Goal: Information Seeking & Learning: Learn about a topic

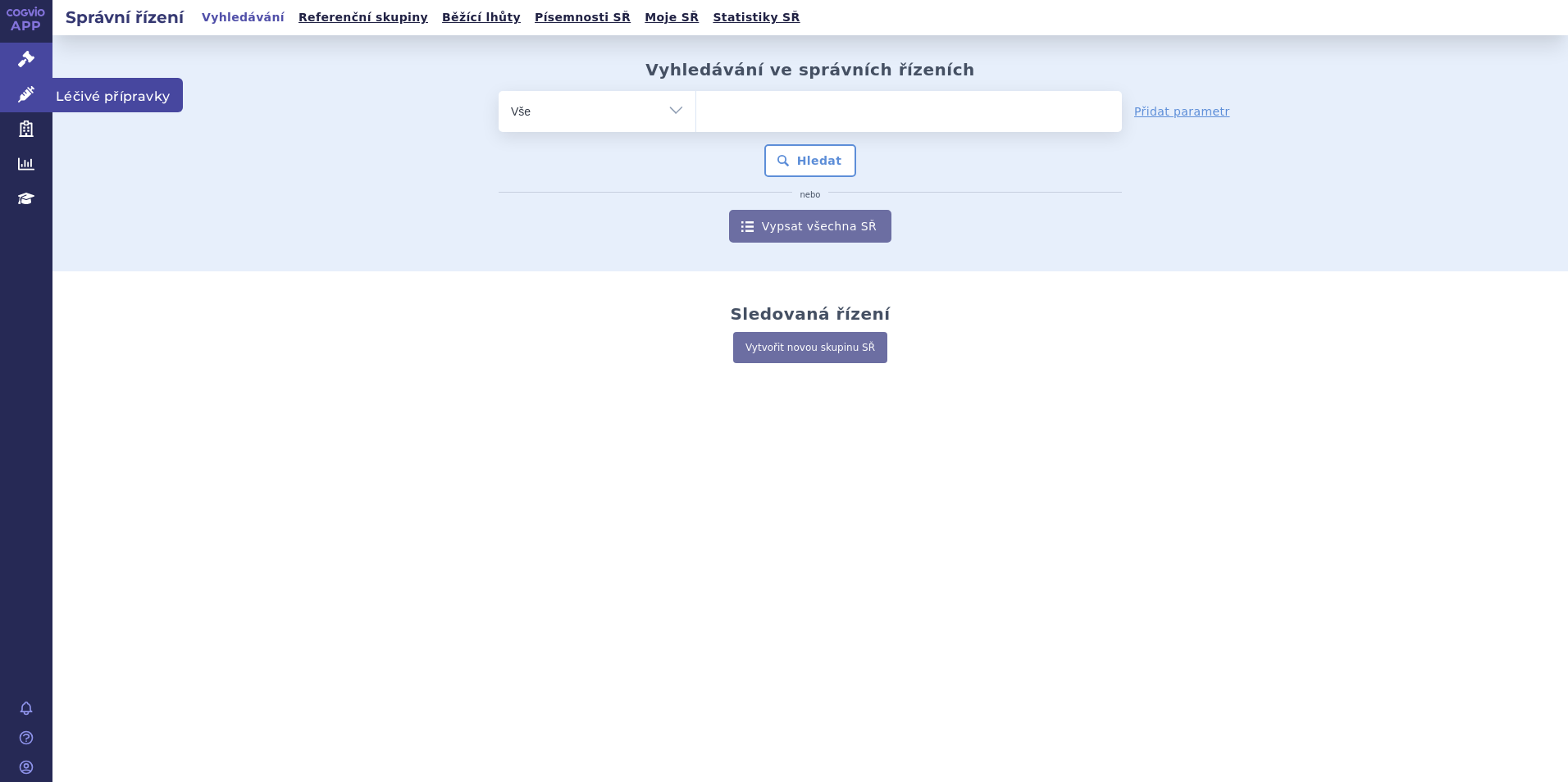
click at [35, 94] on link "Léčivé přípravky" at bounding box center [26, 94] width 52 height 34
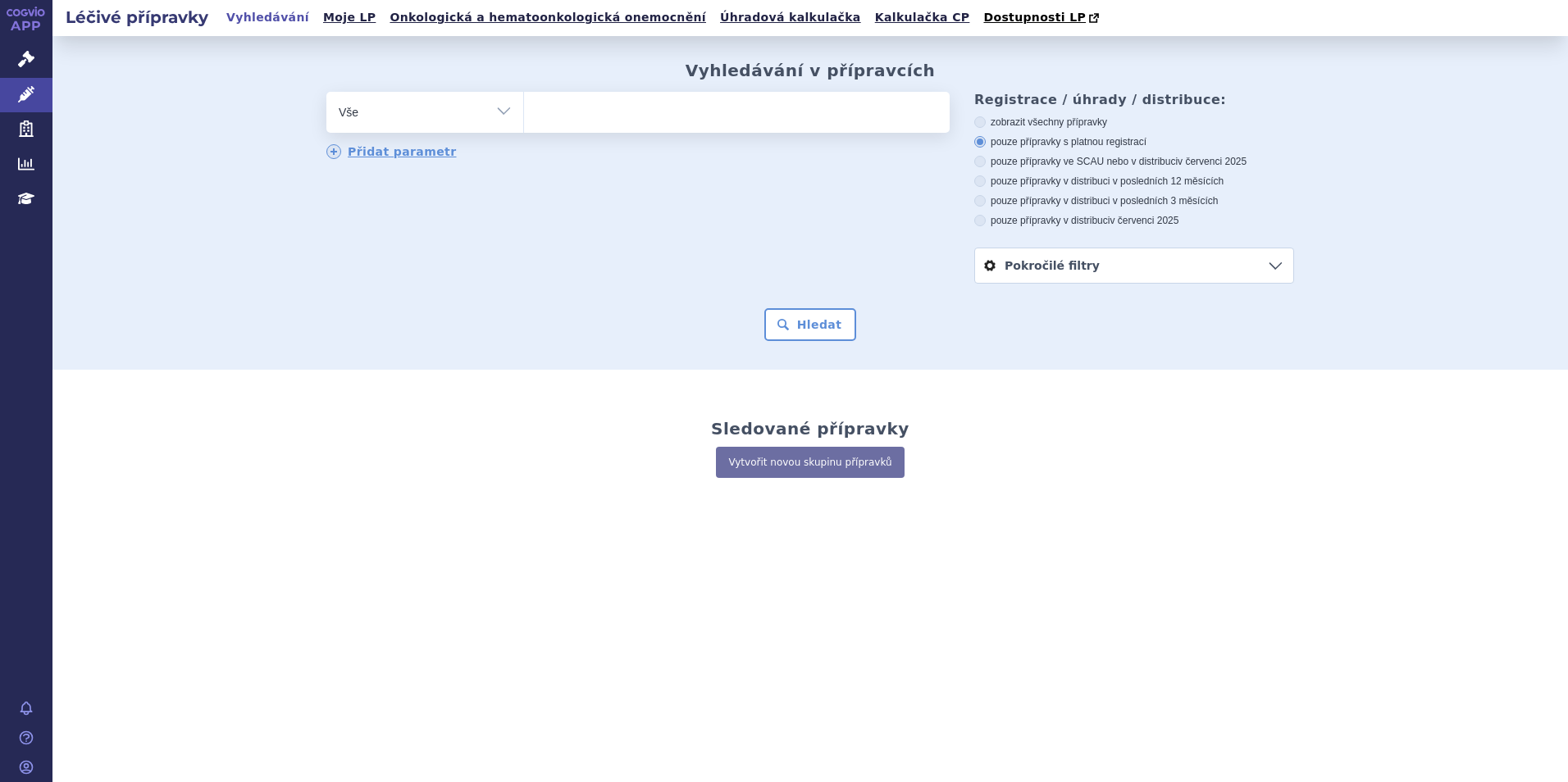
click at [550, 109] on ul at bounding box center [736, 108] width 425 height 34
click at [524, 109] on select at bounding box center [523, 111] width 1 height 41
type input "co"
type input "cos"
type input "cosen"
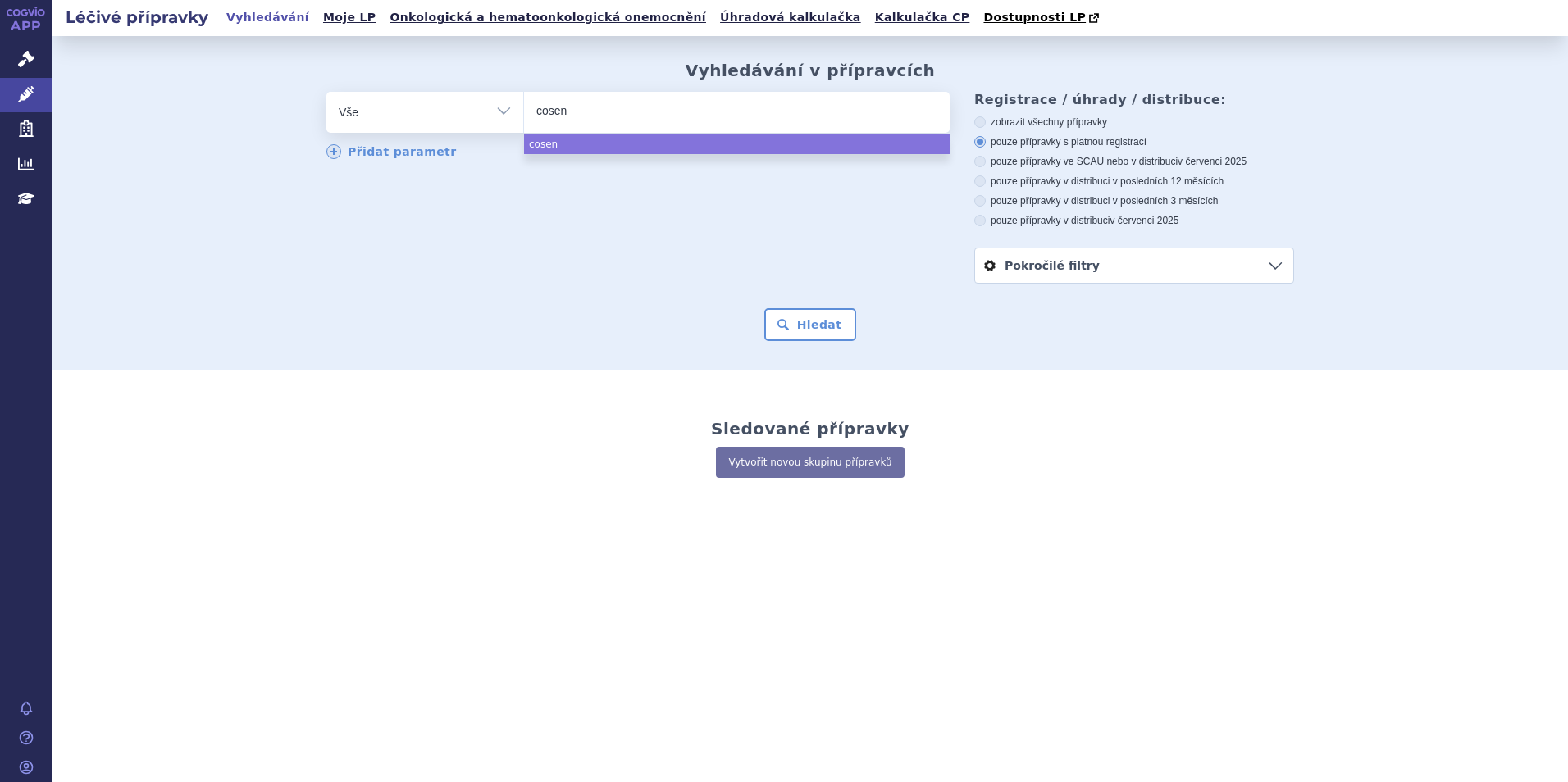
type input "cosent"
type input "cosenty"
type input "cosentyx"
select select "cosentyx"
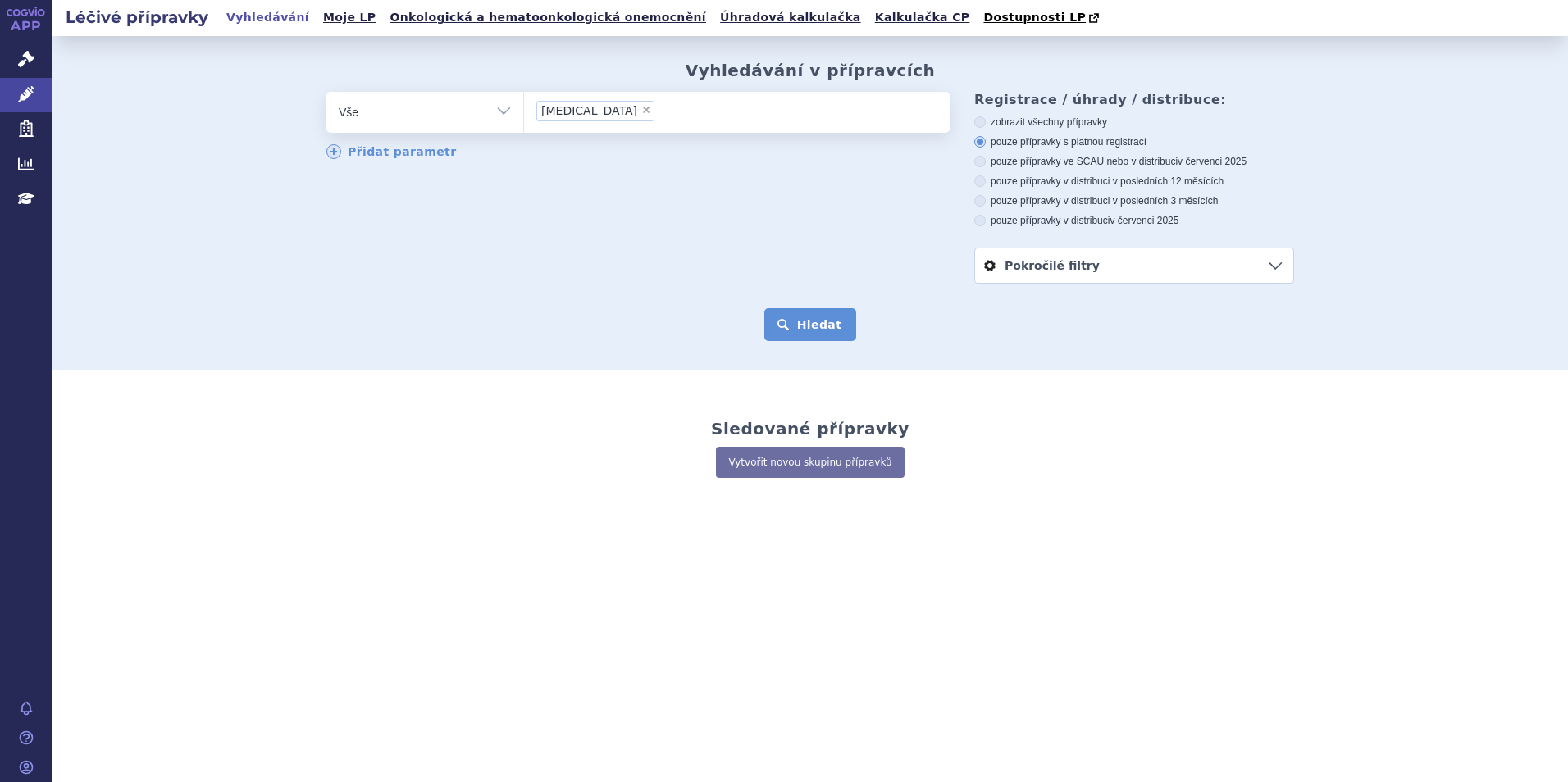
click at [817, 327] on button "Hledat" at bounding box center [811, 325] width 93 height 33
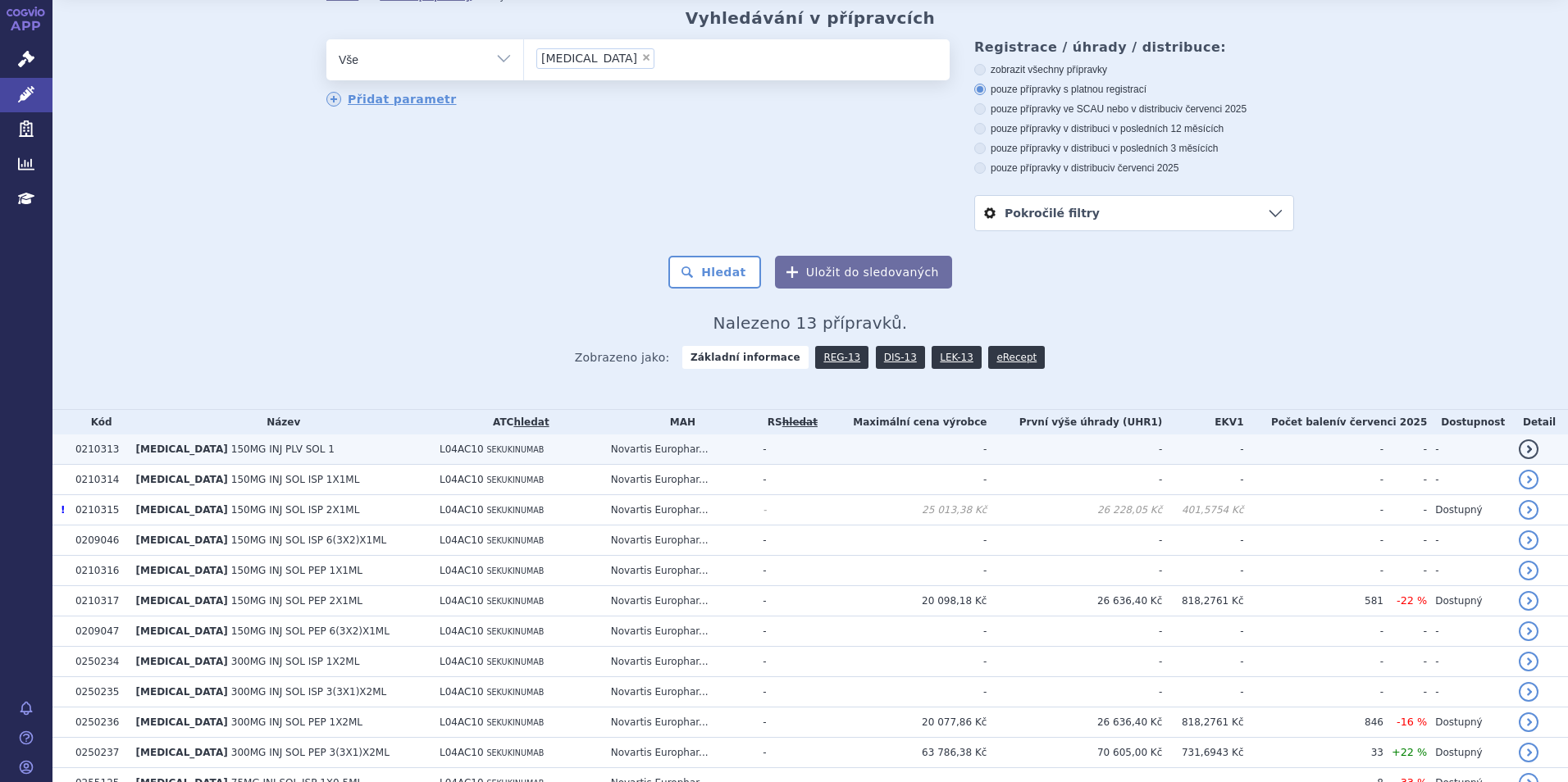
scroll to position [82, 0]
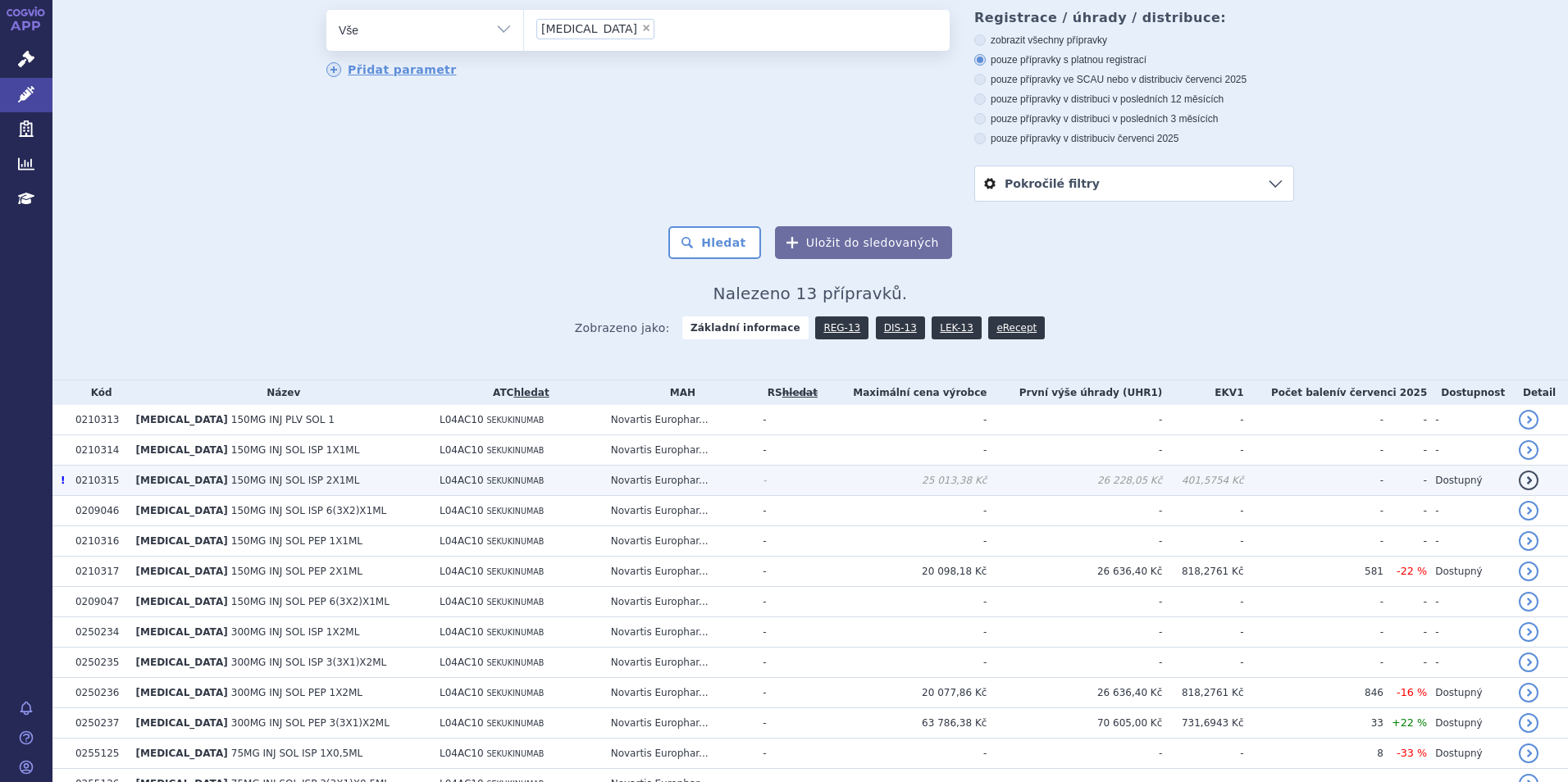
click at [305, 480] on span "150MG INJ SOL ISP 2X1ML" at bounding box center [295, 480] width 128 height 11
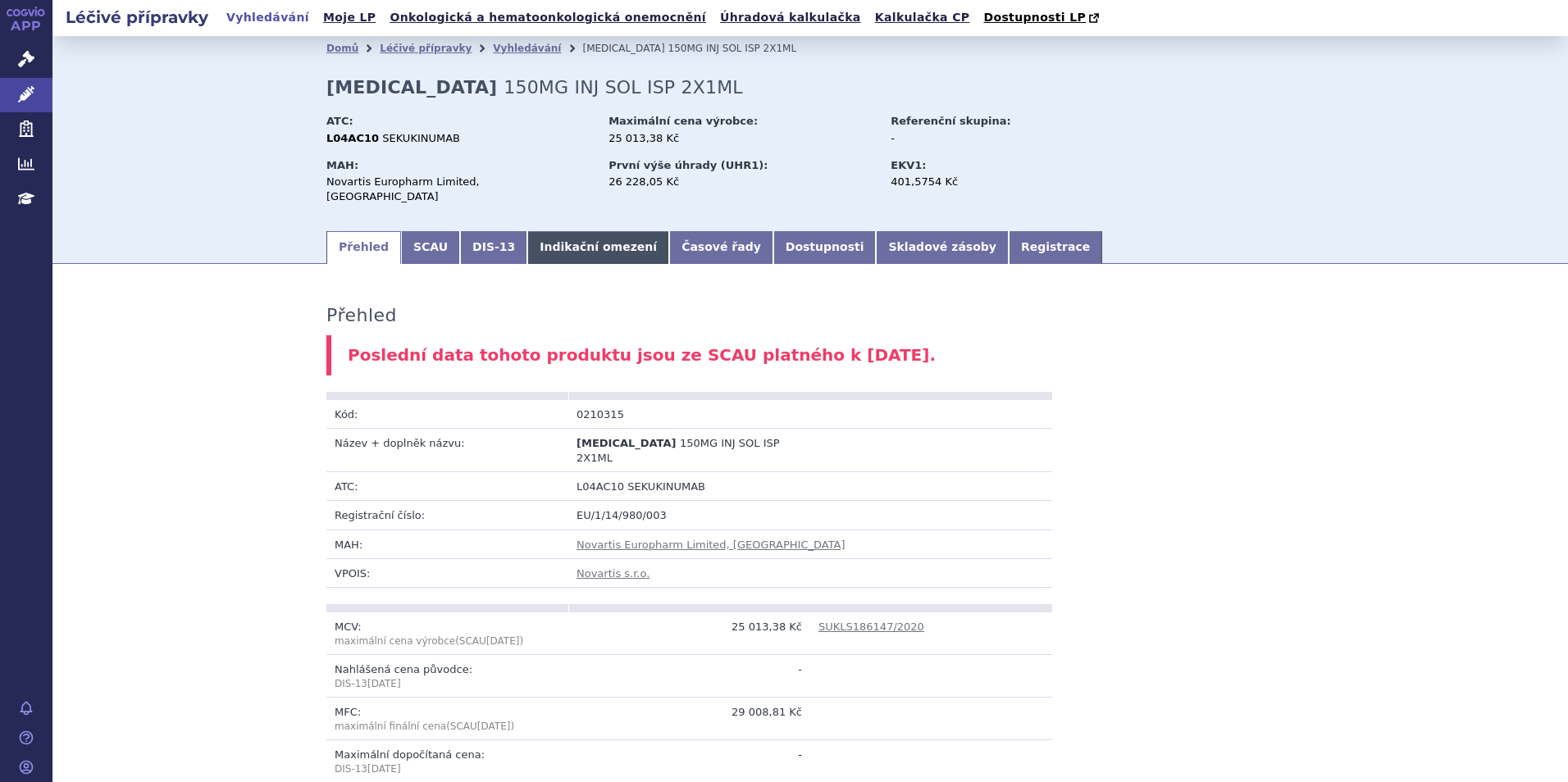
click at [558, 232] on link "Indikační omezení" at bounding box center [597, 248] width 142 height 33
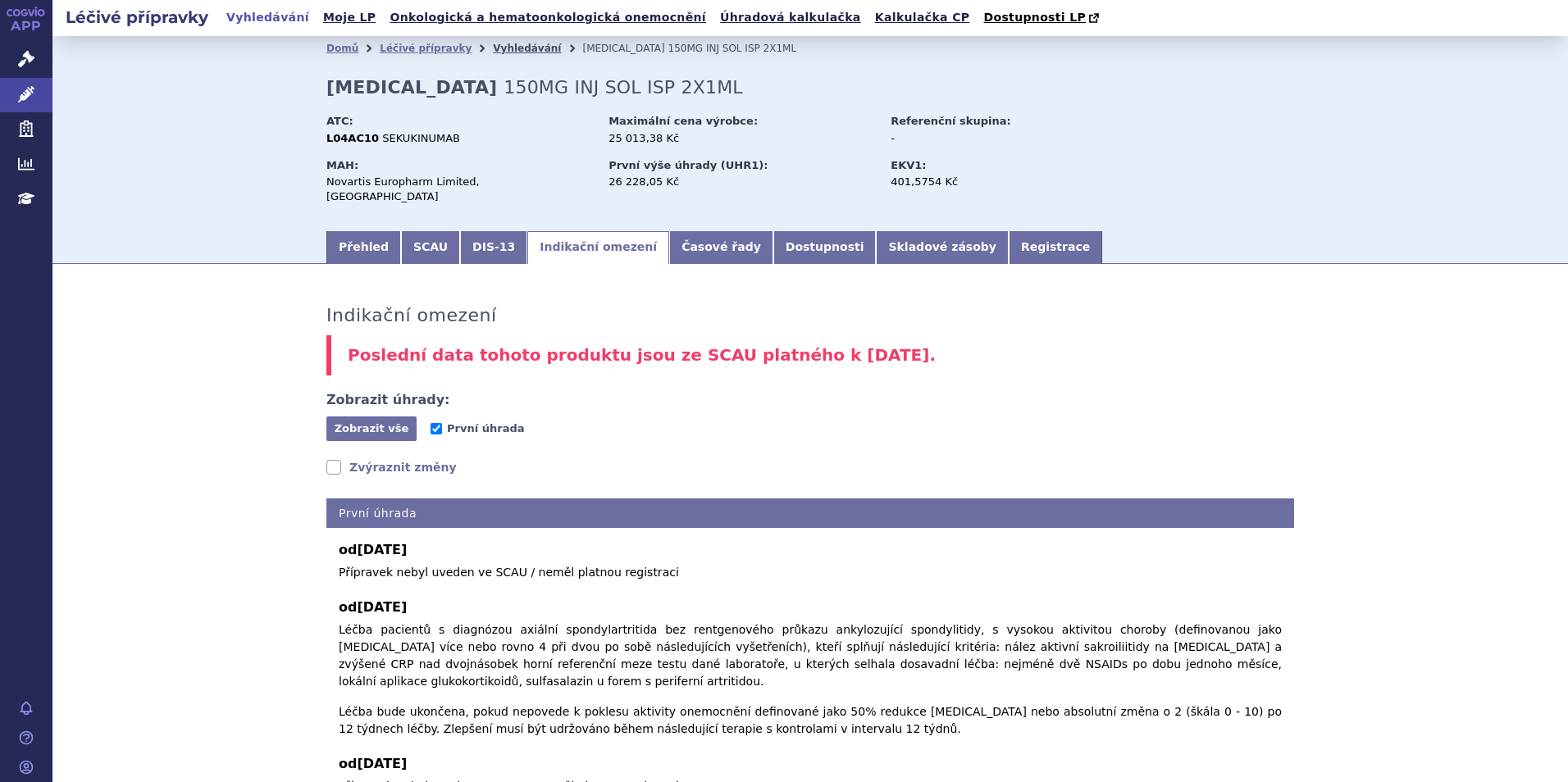
click at [493, 47] on link "Vyhledávání" at bounding box center [527, 48] width 68 height 11
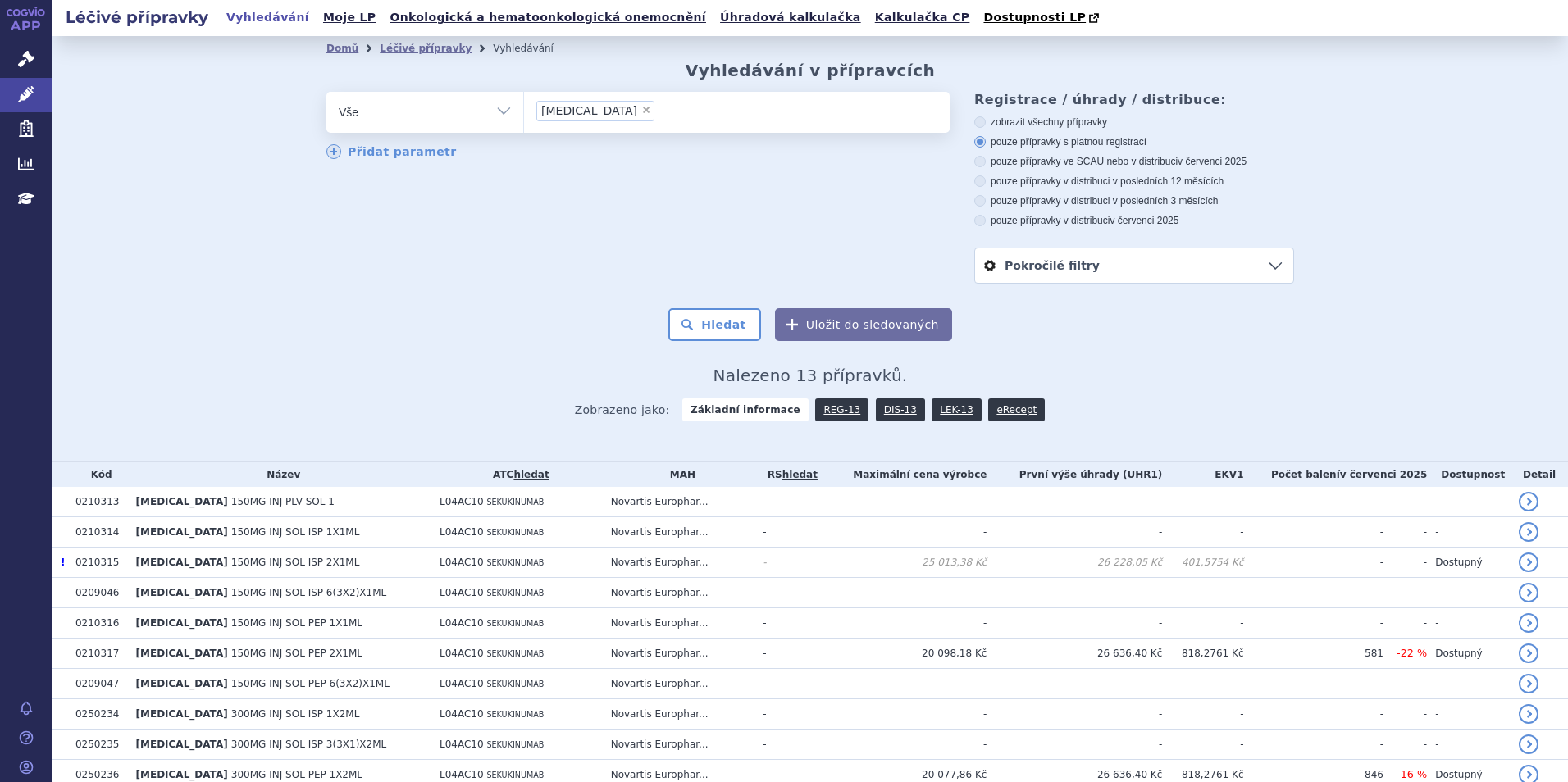
scroll to position [82, 0]
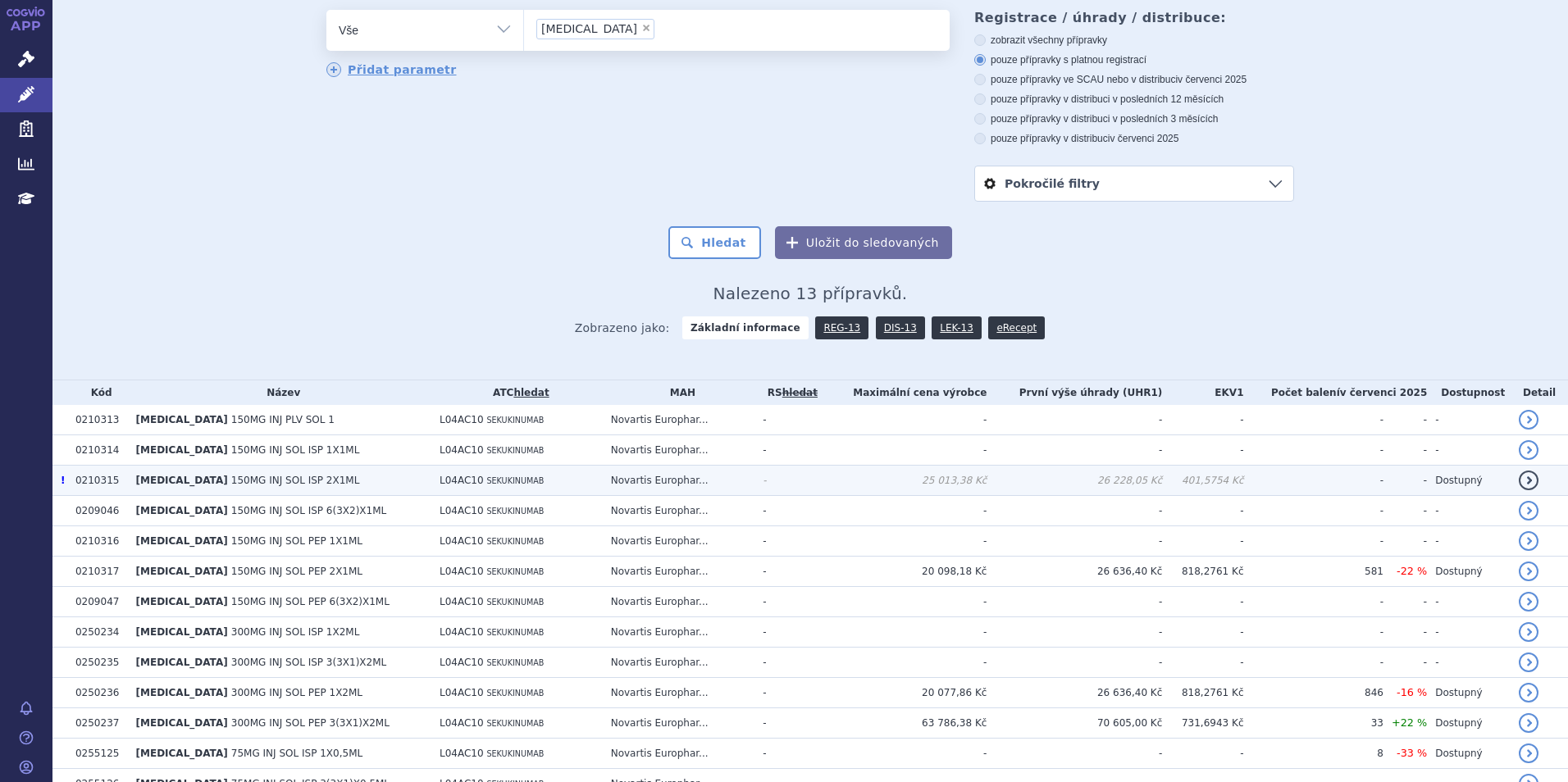
click at [631, 481] on td "Novartis Europhar..." at bounding box center [679, 481] width 153 height 31
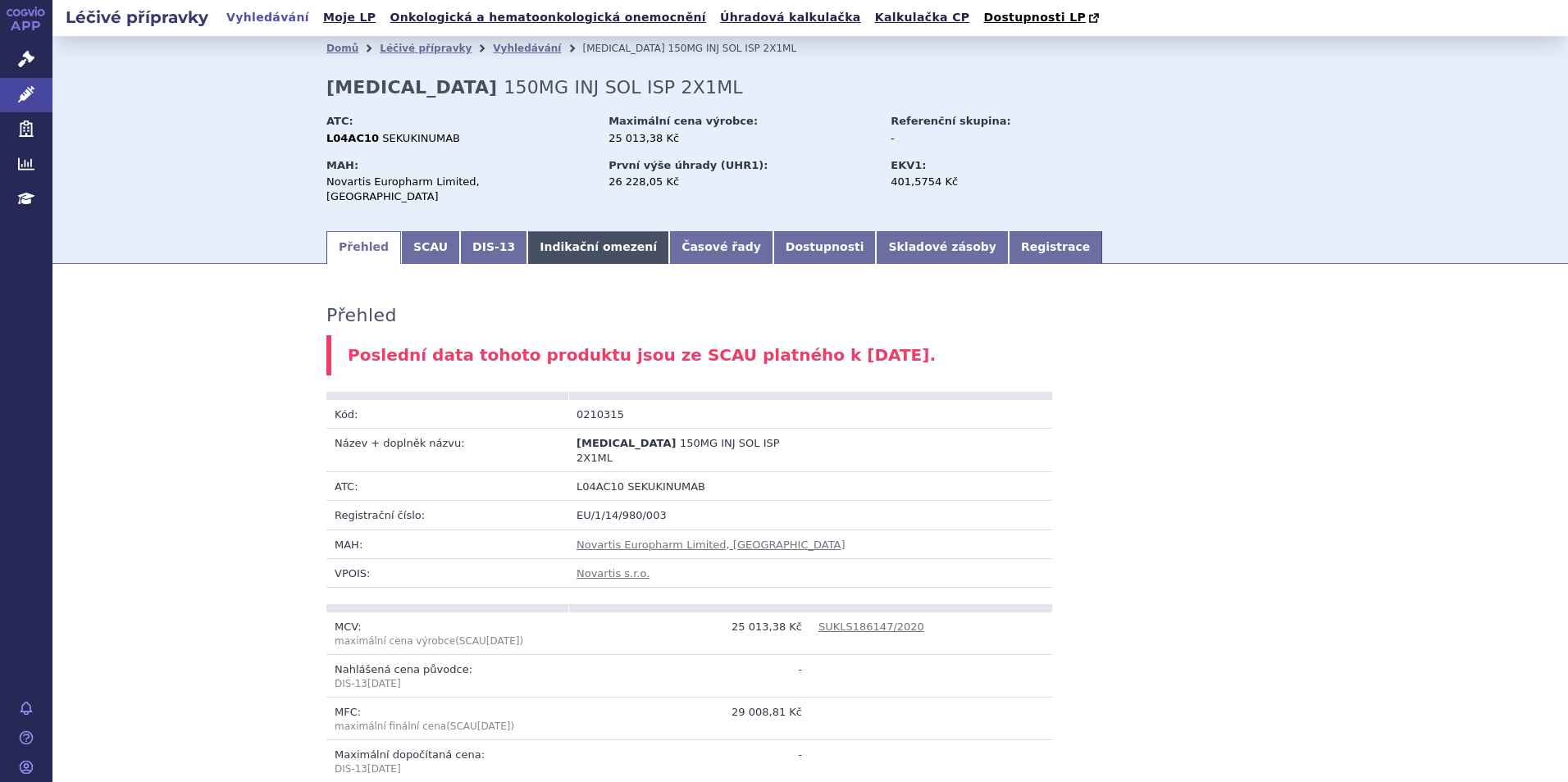
click at [563, 234] on link "Indikační omezení" at bounding box center [597, 248] width 142 height 33
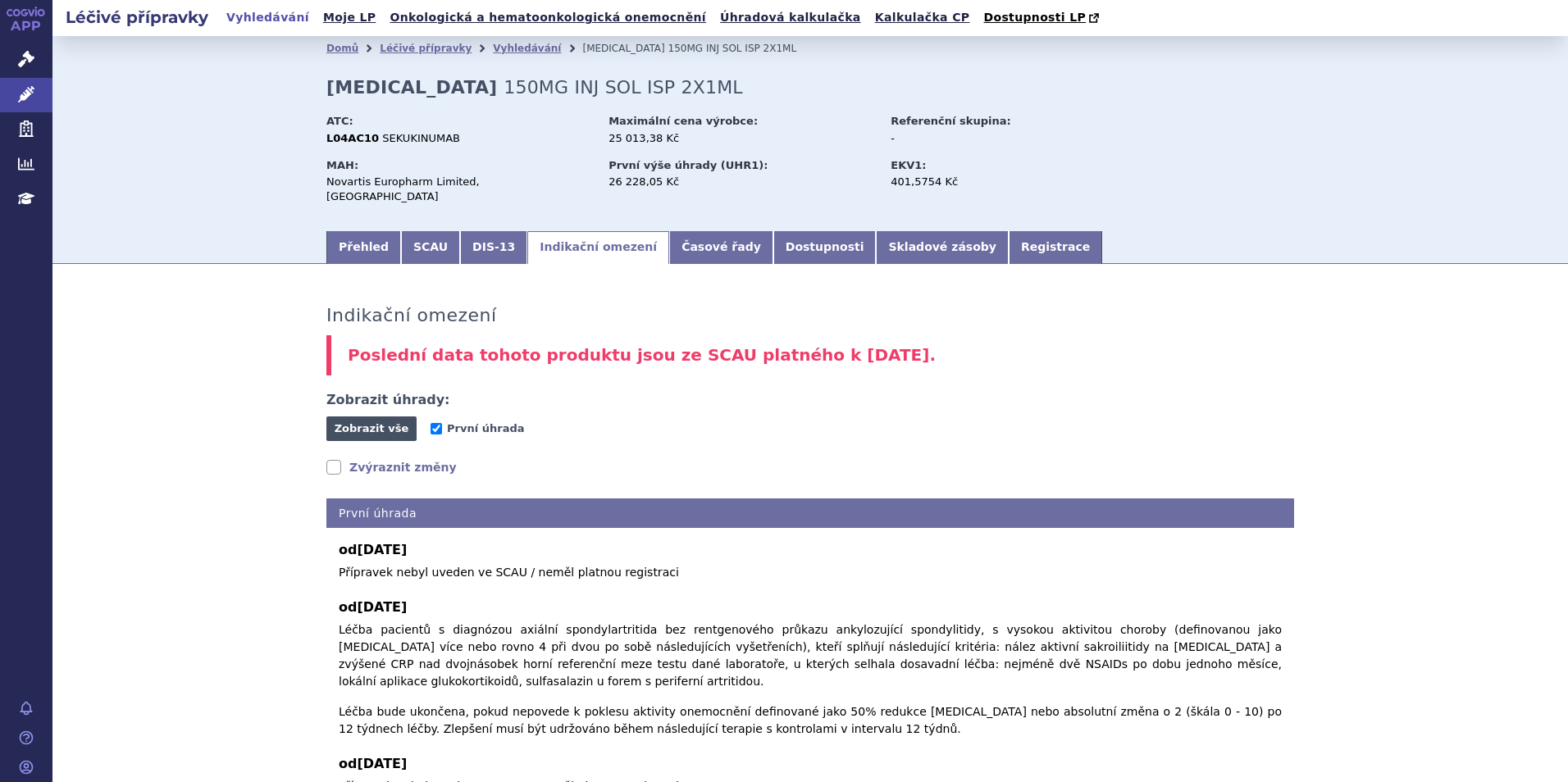
click at [384, 422] on span "Zobrazit vše" at bounding box center [371, 428] width 74 height 12
click at [395, 418] on span "Skrýt vše" at bounding box center [371, 429] width 90 height 24
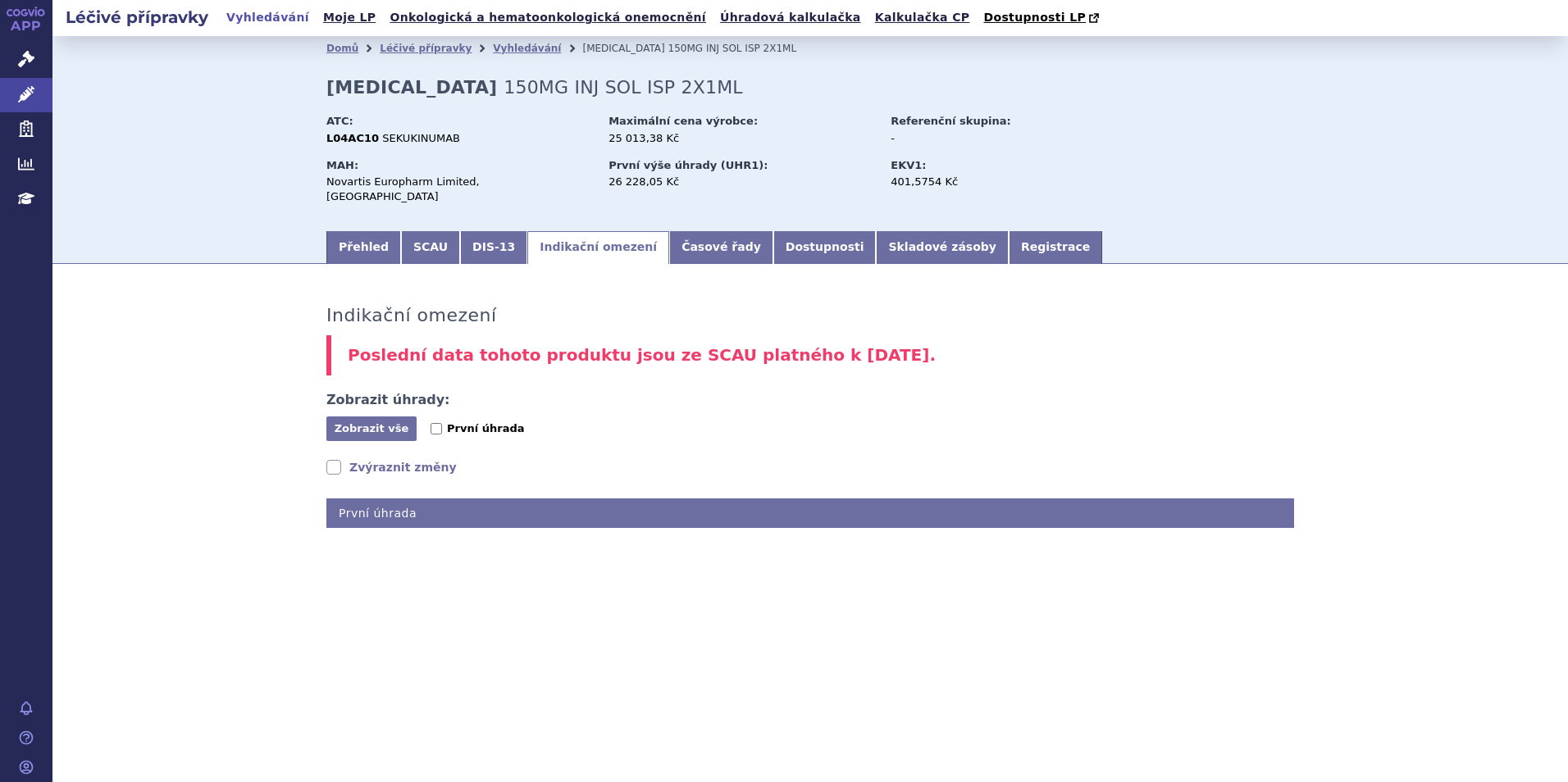
click at [432, 423] on input "První úhrada" at bounding box center [436, 428] width 11 height 11
checkbox input "true"
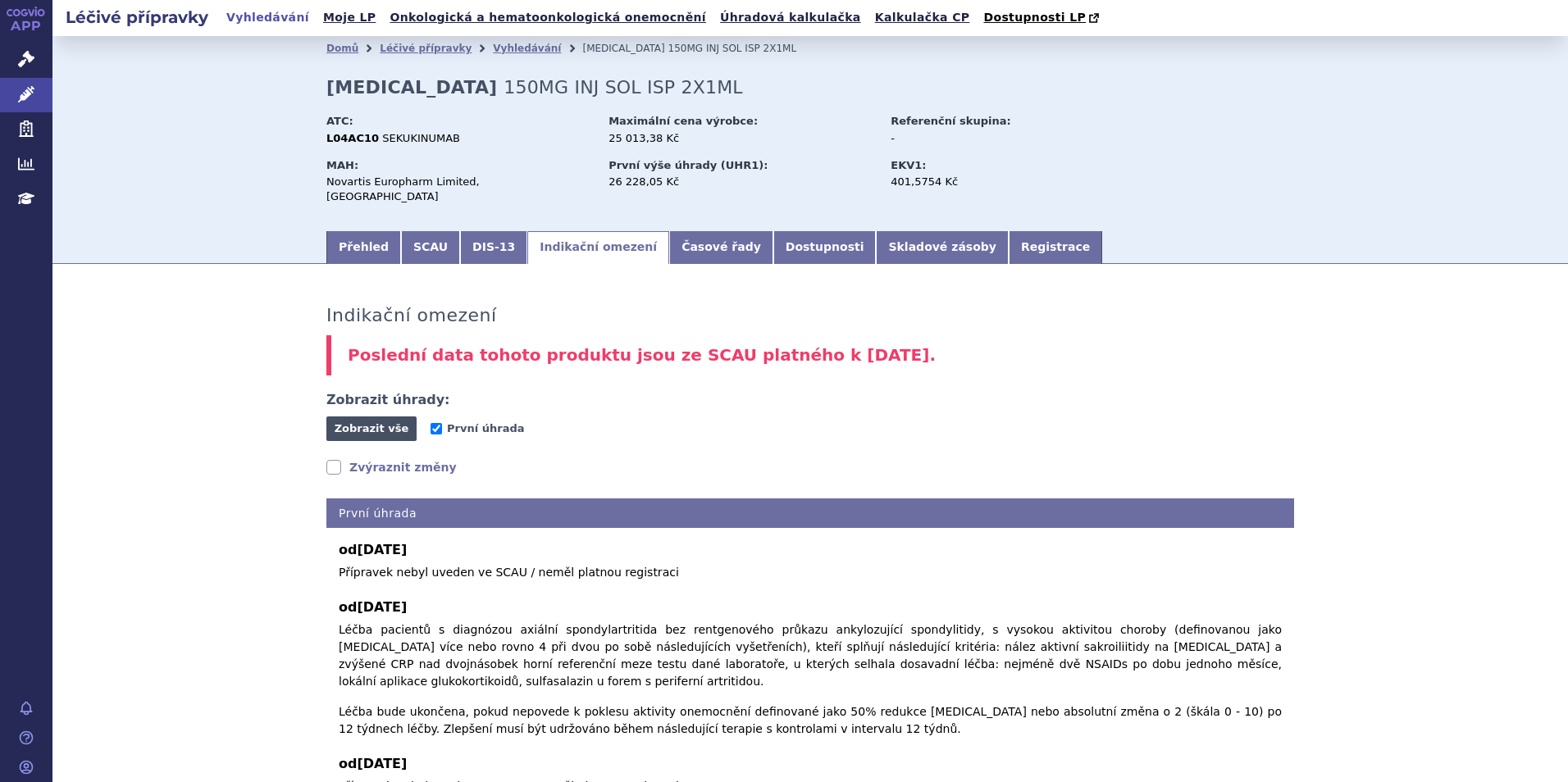
click at [367, 422] on span "Zobrazit vše" at bounding box center [371, 428] width 74 height 12
drag, startPoint x: 604, startPoint y: 183, endPoint x: 700, endPoint y: 182, distance: 96.0
click at [700, 182] on div "26 228,05 Kč" at bounding box center [741, 182] width 266 height 15
click at [327, 460] on link "Zvýraznit změny" at bounding box center [391, 467] width 130 height 17
click at [331, 460] on link "Zvýraznit změny" at bounding box center [391, 467] width 130 height 17
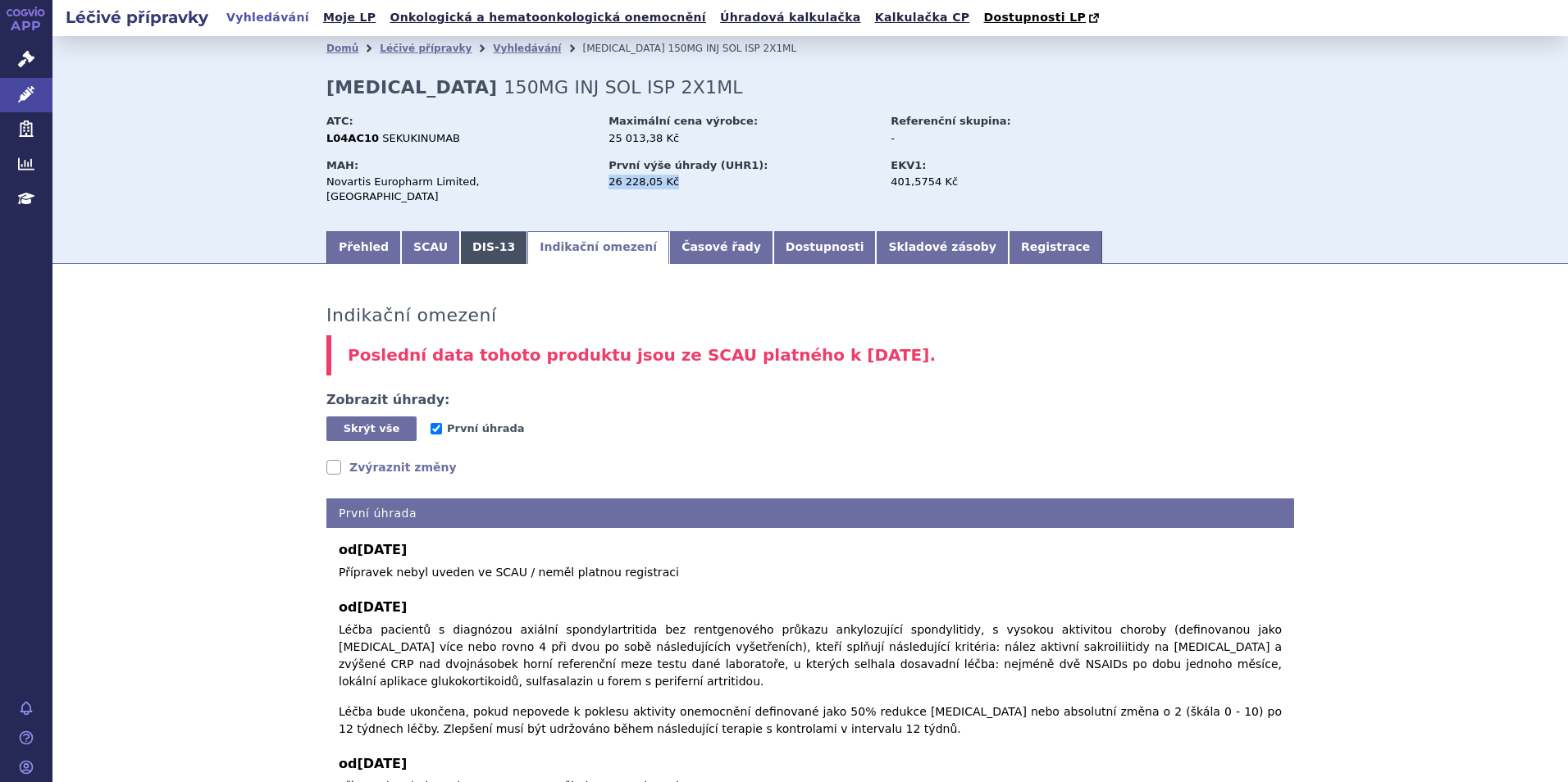
click at [483, 235] on link "DIS-13" at bounding box center [494, 248] width 67 height 33
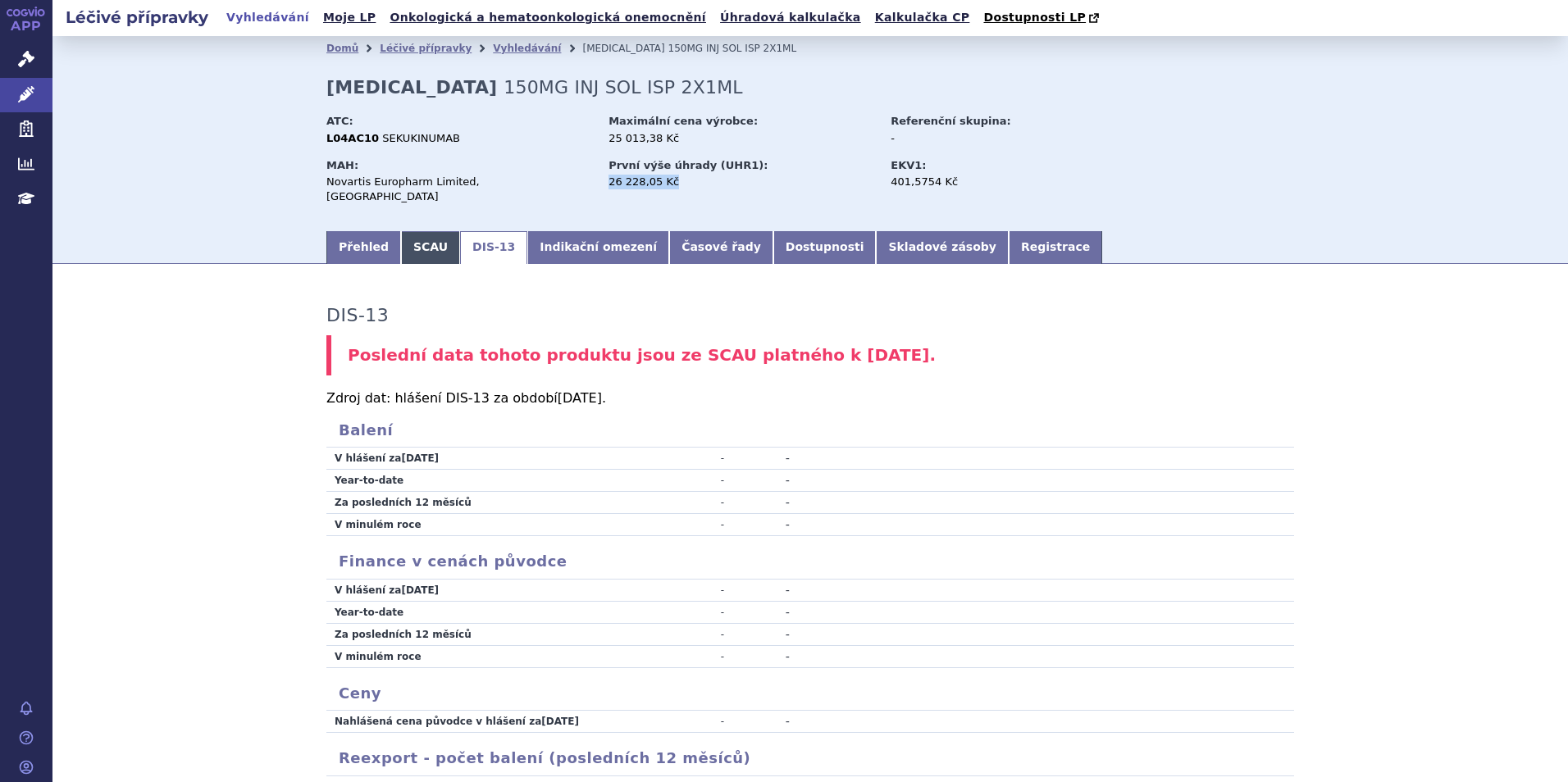
click at [408, 234] on link "SCAU" at bounding box center [431, 248] width 59 height 33
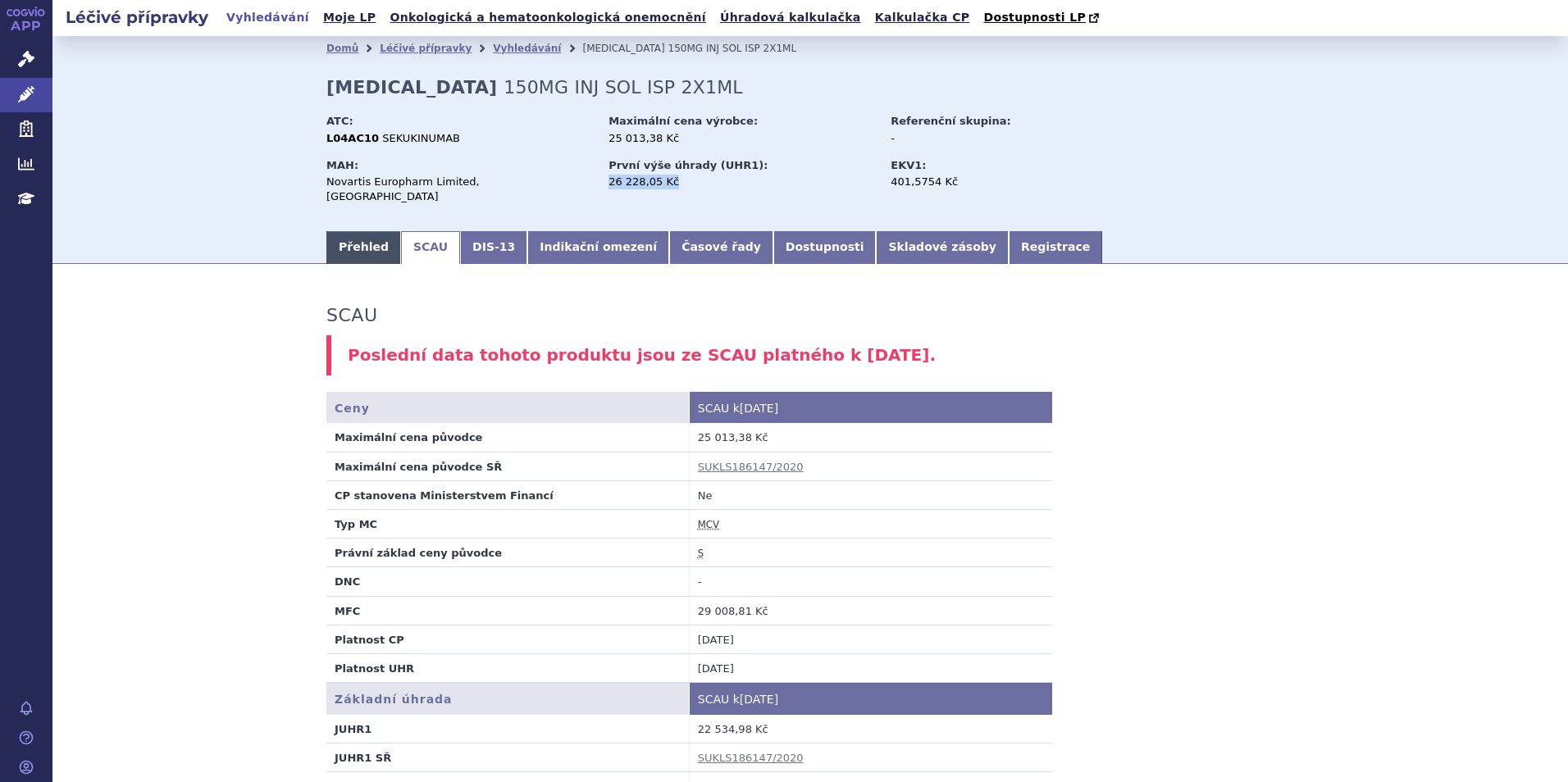
click at [351, 233] on link "Přehled" at bounding box center [363, 248] width 74 height 33
